Goal: Check status: Check status

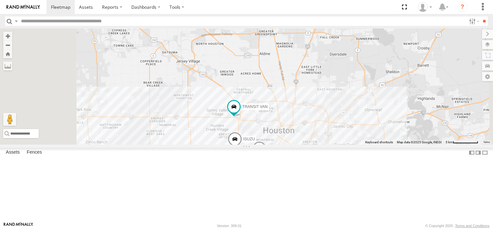
click at [261, 10] on span at bounding box center [255, 4] width 12 height 12
click at [264, 7] on label at bounding box center [257, 5] width 13 height 5
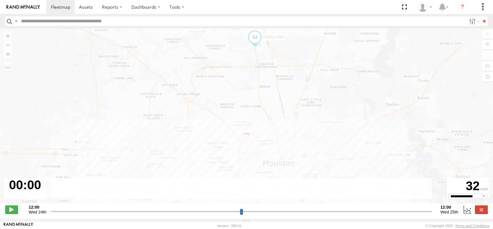
type input "**********"
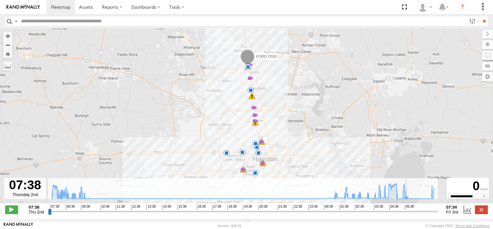
click at [408, 201] on icon at bounding box center [406, 198] width 5 height 5
click at [407, 199] on icon at bounding box center [406, 198] width 5 height 5
click at [430, 196] on icon at bounding box center [243, 191] width 389 height 16
click at [412, 199] on icon at bounding box center [243, 191] width 389 height 16
click at [431, 198] on icon at bounding box center [243, 191] width 389 height 16
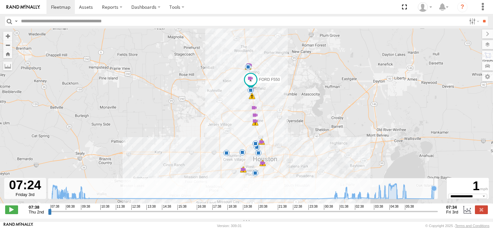
click at [434, 198] on icon at bounding box center [243, 191] width 389 height 16
click at [434, 199] on icon at bounding box center [243, 191] width 389 height 16
click at [431, 200] on icon at bounding box center [431, 198] width 5 height 5
click at [256, 116] on span at bounding box center [255, 115] width 6 height 6
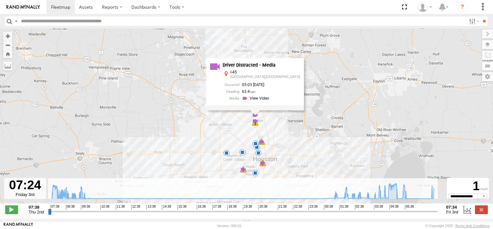
click at [292, 123] on div "FORD F550 07:41 Thu 03:00 Fri 03:29 Fri 03:55 Fri 04:14 Fri 04:34 Fri 05:01 Fri…" at bounding box center [246, 119] width 493 height 182
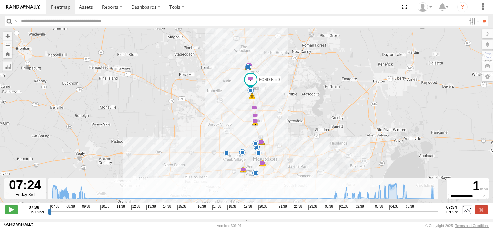
click at [250, 81] on span at bounding box center [250, 78] width 6 height 6
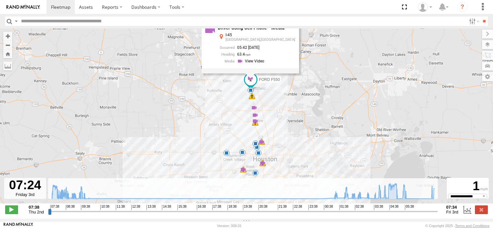
click at [250, 73] on div "Driver Using Cell Phone - Media I-45 Spring,TX 05:42 10/03/2025 63.4" at bounding box center [251, 47] width 98 height 52
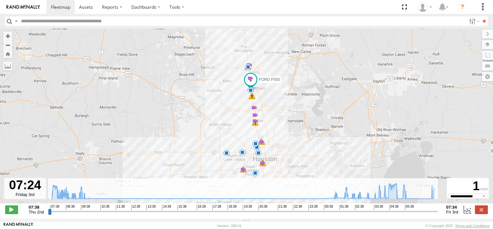
click at [250, 81] on span at bounding box center [250, 78] width 6 height 6
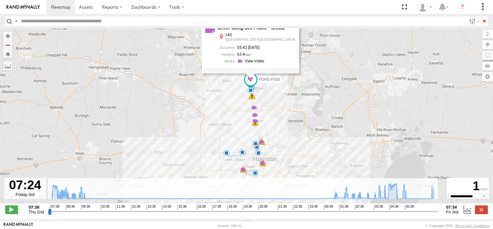
click at [238, 89] on div "FORD F550 07:41 Thu 03:00 Fri 03:29 Fri 03:55 Fri 04:14 Fri 04:34 Fri 05:01 Fri…" at bounding box center [246, 119] width 493 height 182
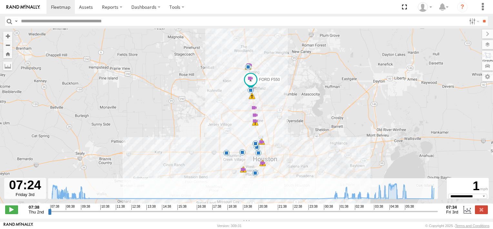
click at [33, 8] on img at bounding box center [23, 7] width 34 height 5
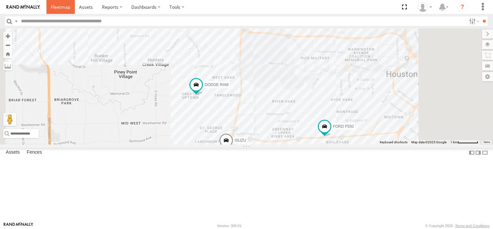
click at [63, 7] on span at bounding box center [60, 7] width 19 height 6
click at [0, 0] on div "FORD F550" at bounding box center [0, 0] width 0 height 0
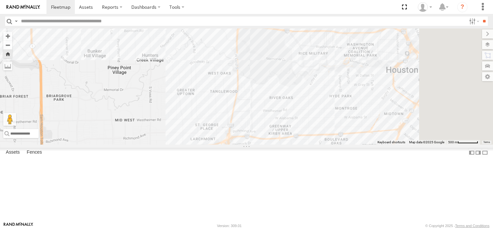
click at [0, 0] on div "FORD F550" at bounding box center [0, 0] width 0 height 0
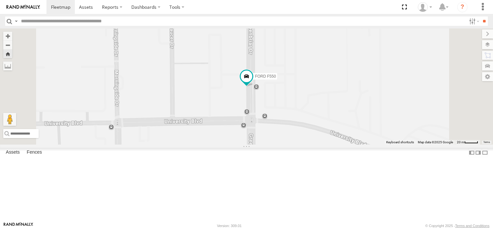
click at [0, 0] on div "DODGE RAM Common Bond" at bounding box center [0, 0] width 0 height 0
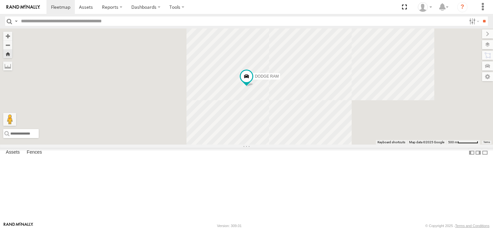
click at [0, 0] on div "DODGE RAM Common Bond" at bounding box center [0, 0] width 0 height 0
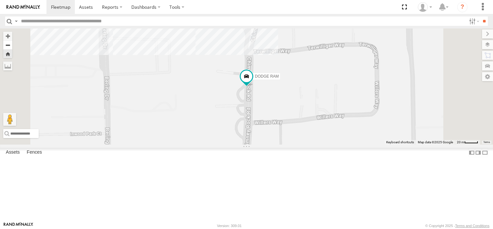
click at [12, 43] on button "Zoom out" at bounding box center [7, 44] width 9 height 9
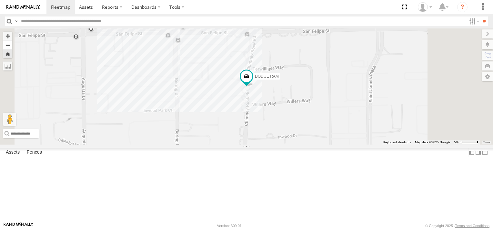
click at [12, 43] on button "Zoom out" at bounding box center [7, 44] width 9 height 9
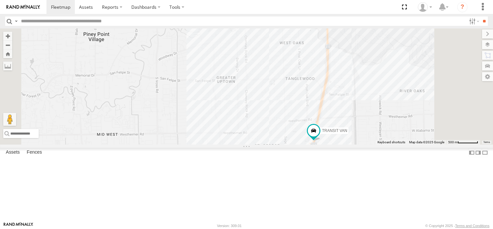
click at [254, 121] on div "TRANSIT VAN DODGE RAM" at bounding box center [246, 86] width 493 height 116
click at [12, 44] on button "Zoom out" at bounding box center [7, 44] width 9 height 9
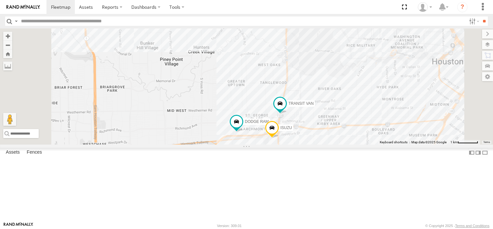
click at [346, 144] on div "ISUZU TRANSIT VAN DODGE RAM FORD F550" at bounding box center [246, 86] width 493 height 116
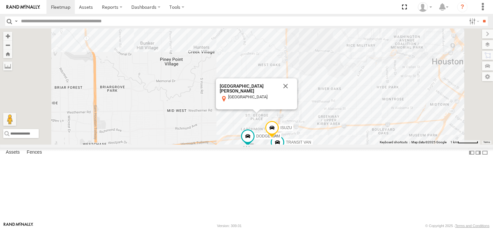
click at [0, 0] on div "TRANSIT VAN Common Bond [GEOGRAPHIC_DATA] 29.71807 -95.46067 Video DODGE RAM Co…" at bounding box center [0, 0] width 0 height 0
click at [0, 0] on div "Common Bond" at bounding box center [0, 0] width 0 height 0
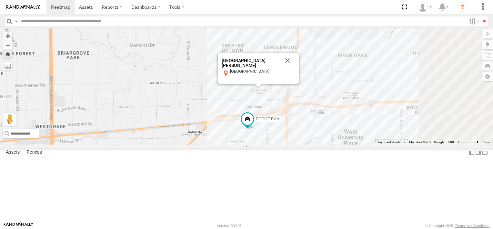
click at [0, 0] on div "Common Bond" at bounding box center [0, 0] width 0 height 0
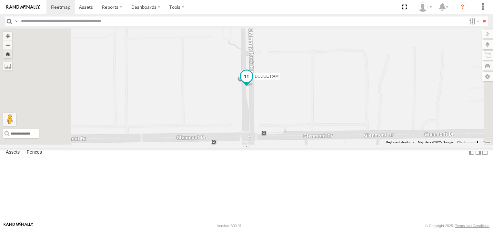
click at [253, 82] on span at bounding box center [247, 76] width 12 height 12
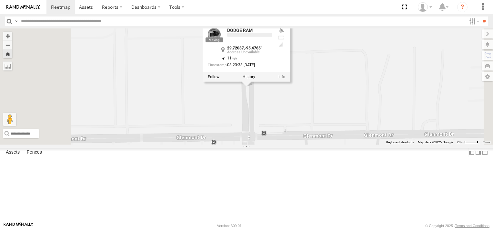
click at [255, 79] on label at bounding box center [249, 76] width 13 height 5
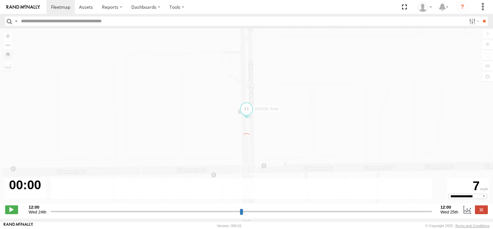
type input "**********"
